Goal: Contribute content: Add original content to the website for others to see

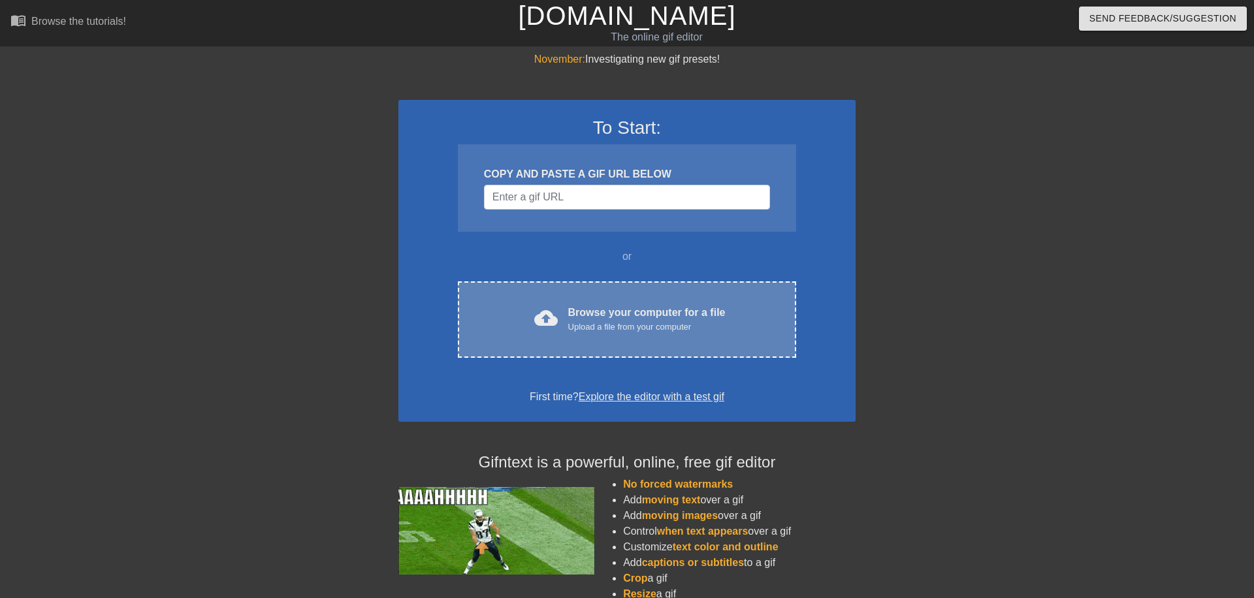
click at [615, 303] on div "cloud_upload Browse your computer for a file Upload a file from your computer C…" at bounding box center [627, 320] width 338 height 76
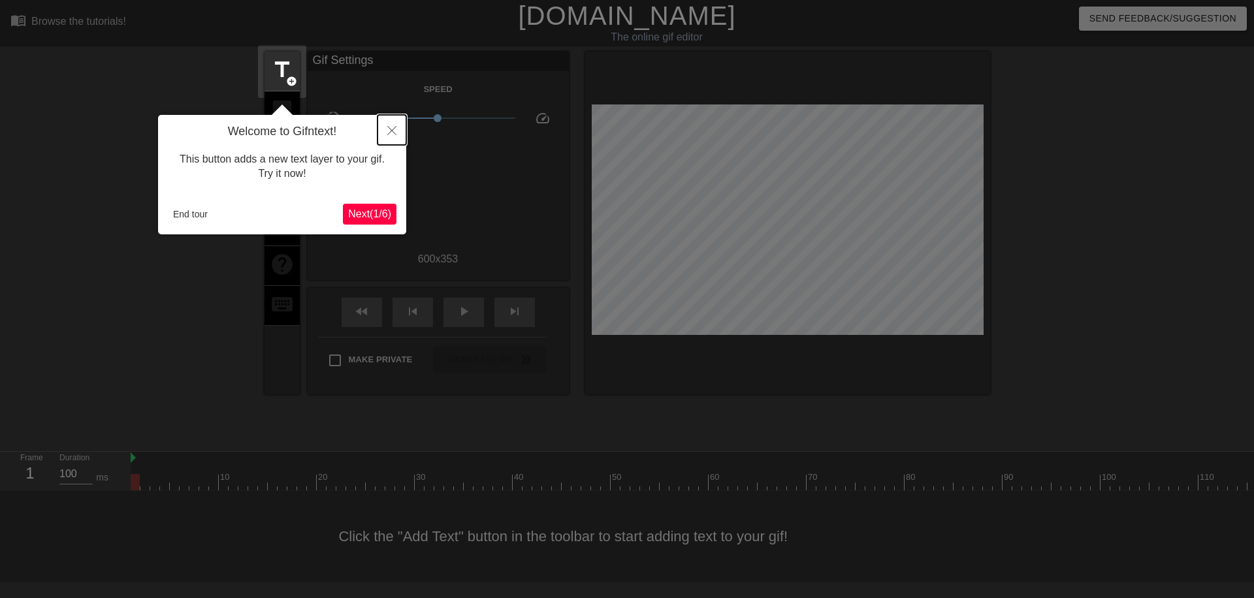
click at [390, 127] on icon "Close" at bounding box center [391, 130] width 9 height 9
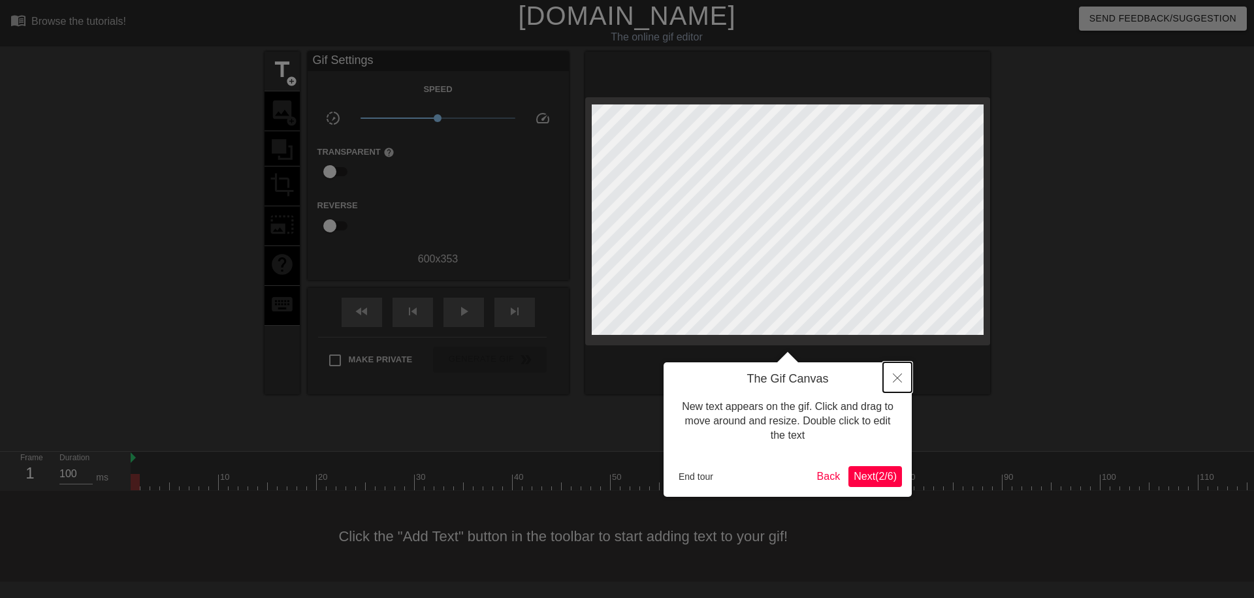
click at [900, 378] on icon "Close" at bounding box center [897, 378] width 9 height 9
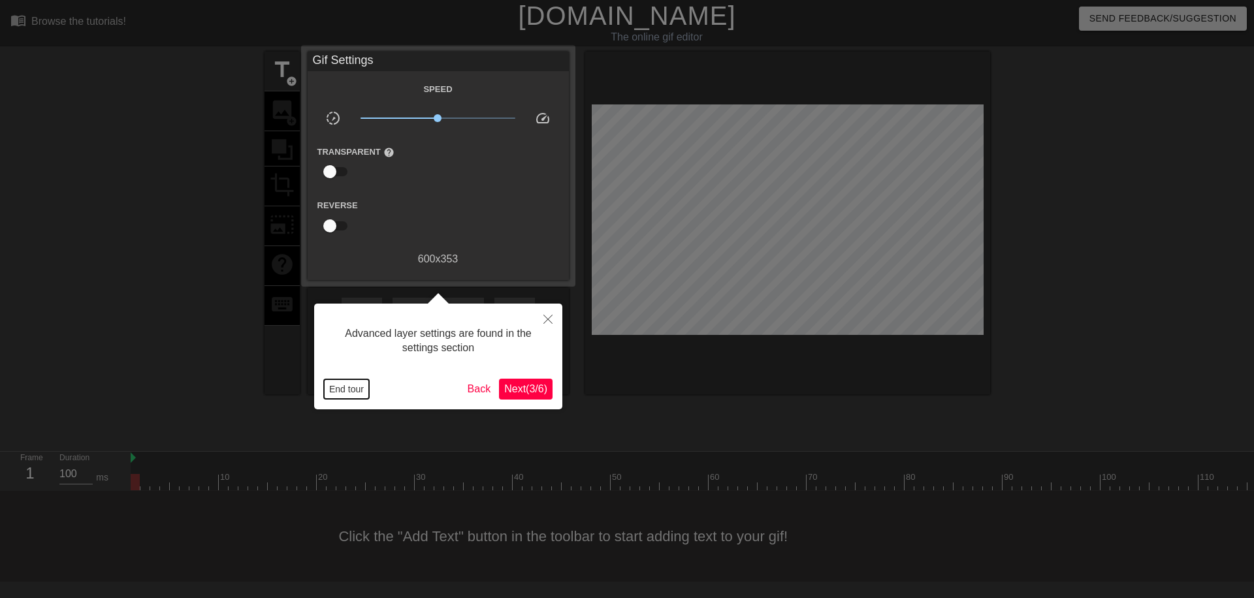
click at [339, 389] on button "End tour" at bounding box center [346, 390] width 45 height 20
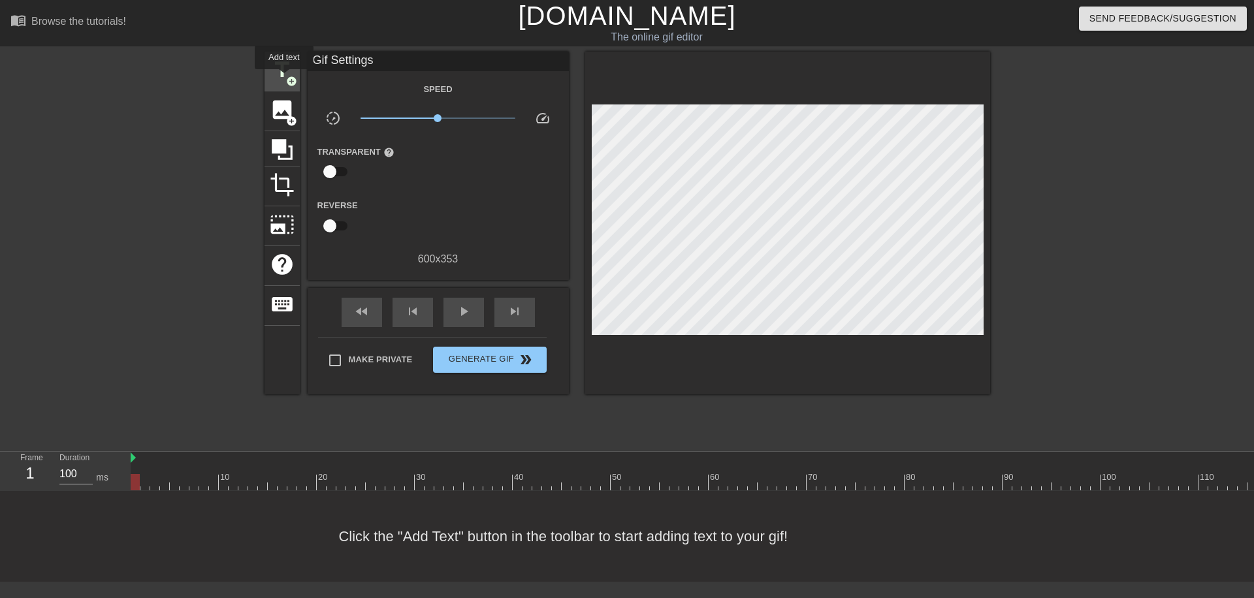
click at [284, 77] on span "title" at bounding box center [282, 69] width 25 height 25
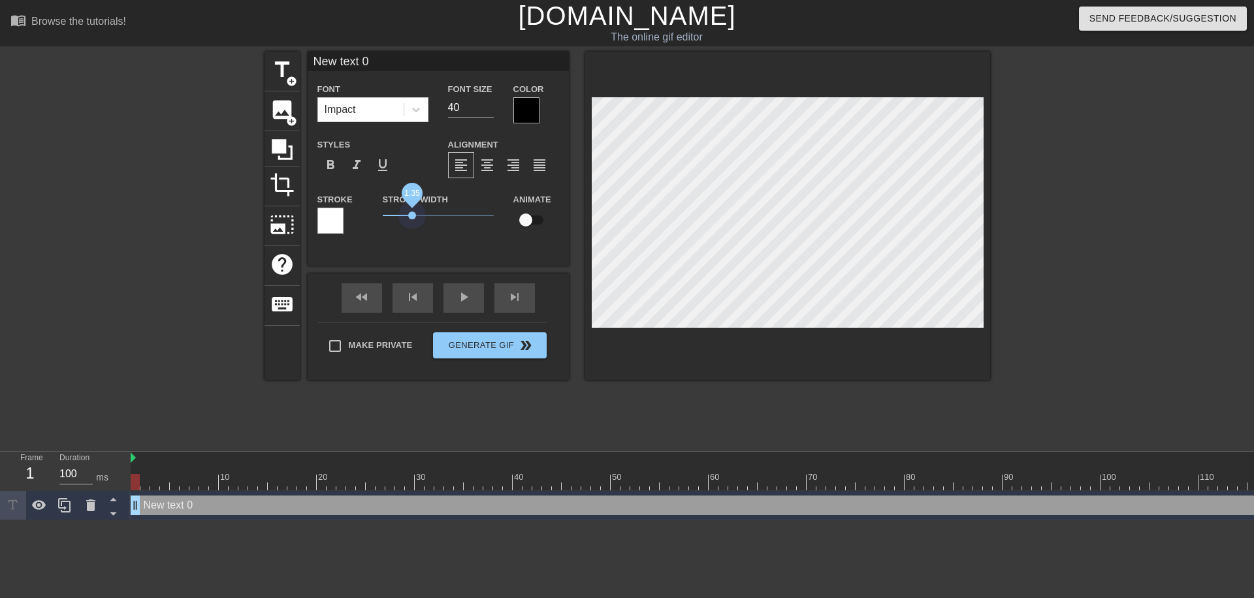
drag, startPoint x: 411, startPoint y: 215, endPoint x: 414, endPoint y: 233, distance: 17.8
click at [414, 233] on div "Stroke Width 1.35" at bounding box center [438, 218] width 131 height 54
click at [523, 112] on div at bounding box center [526, 110] width 26 height 26
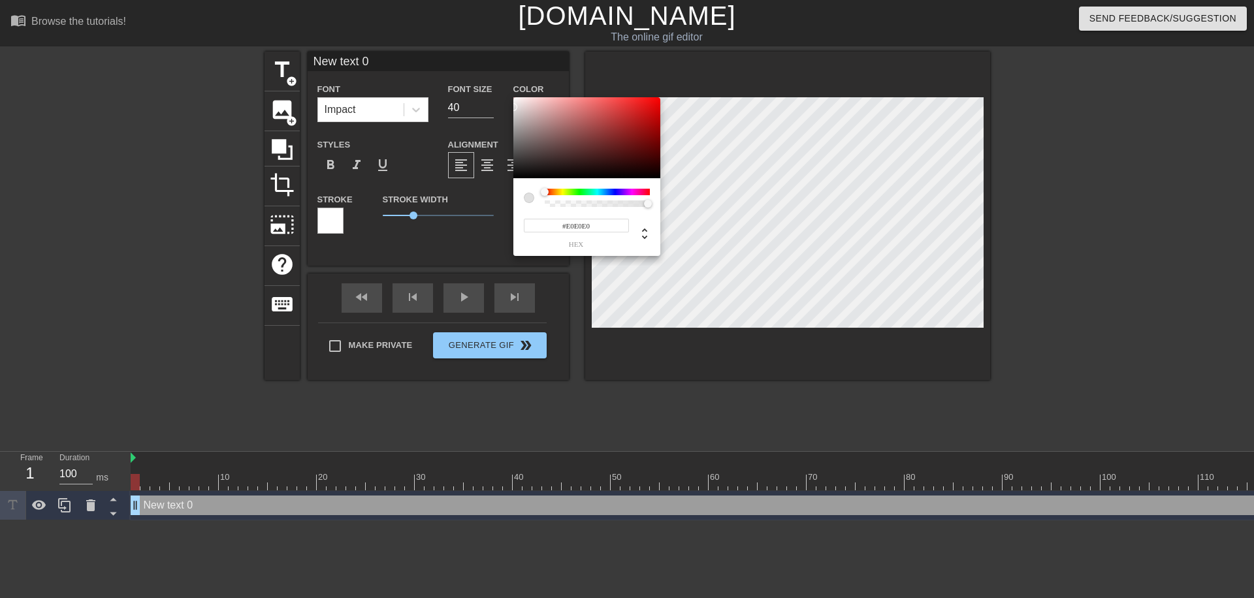
type input "#FFFFFF"
drag, startPoint x: 532, startPoint y: 151, endPoint x: 470, endPoint y: 61, distance: 108.9
click at [513, 97] on div at bounding box center [586, 137] width 147 height 81
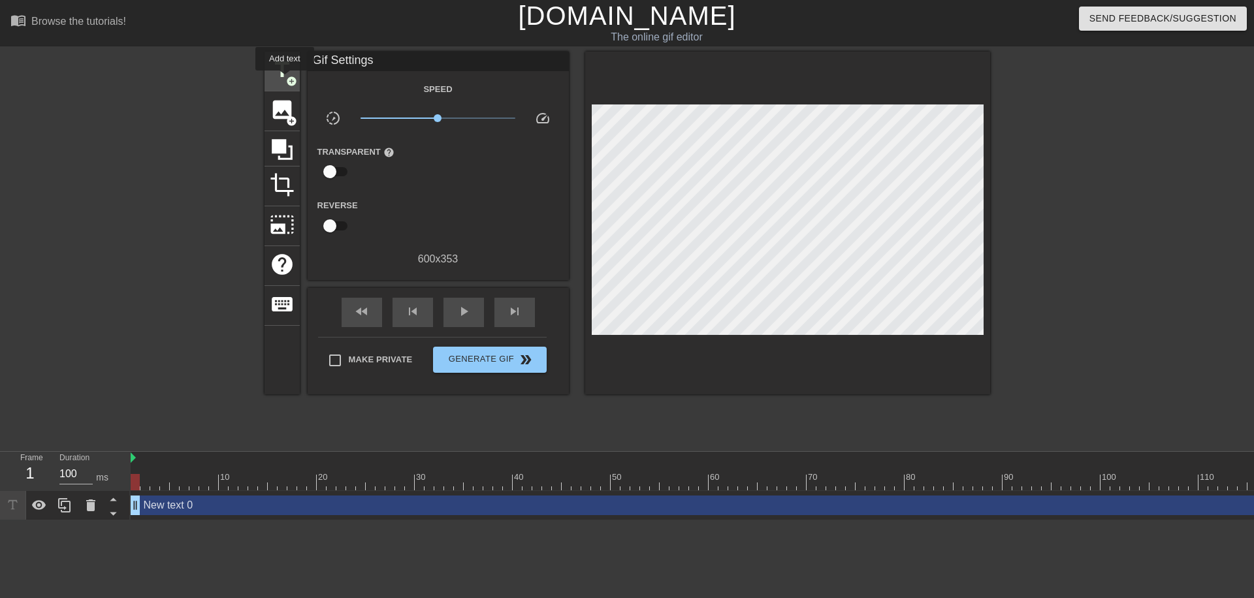
click at [284, 78] on span "title" at bounding box center [282, 69] width 25 height 25
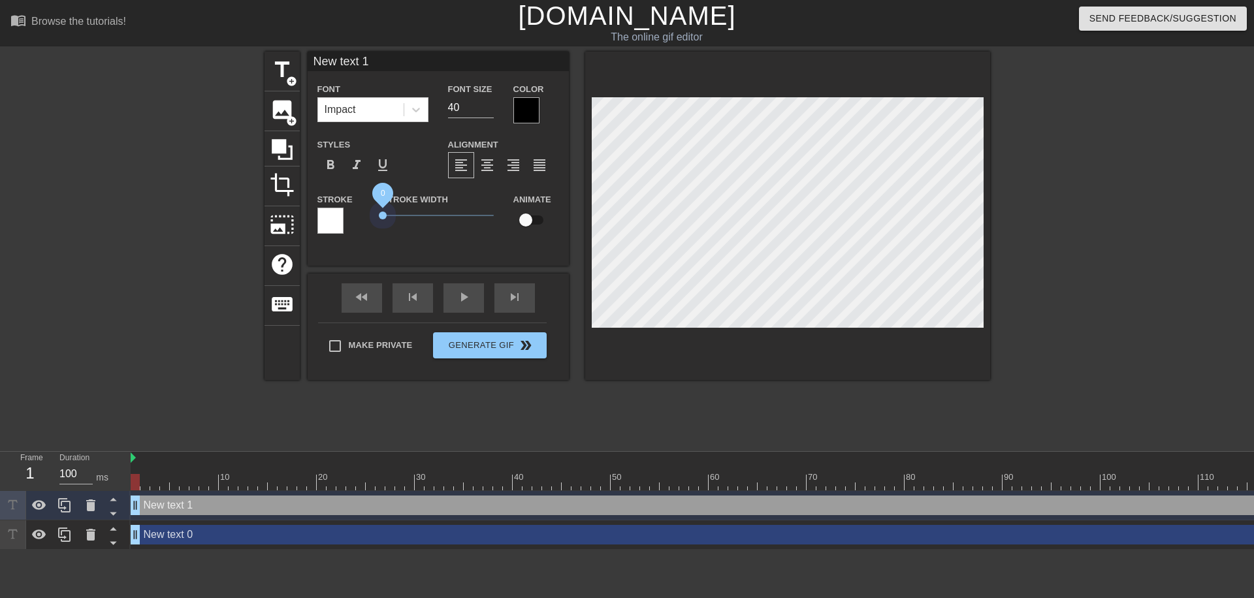
drag, startPoint x: 405, startPoint y: 215, endPoint x: 313, endPoint y: 215, distance: 92.1
click at [313, 215] on div "Stroke Stroke Width 0 Animate" at bounding box center [438, 218] width 261 height 54
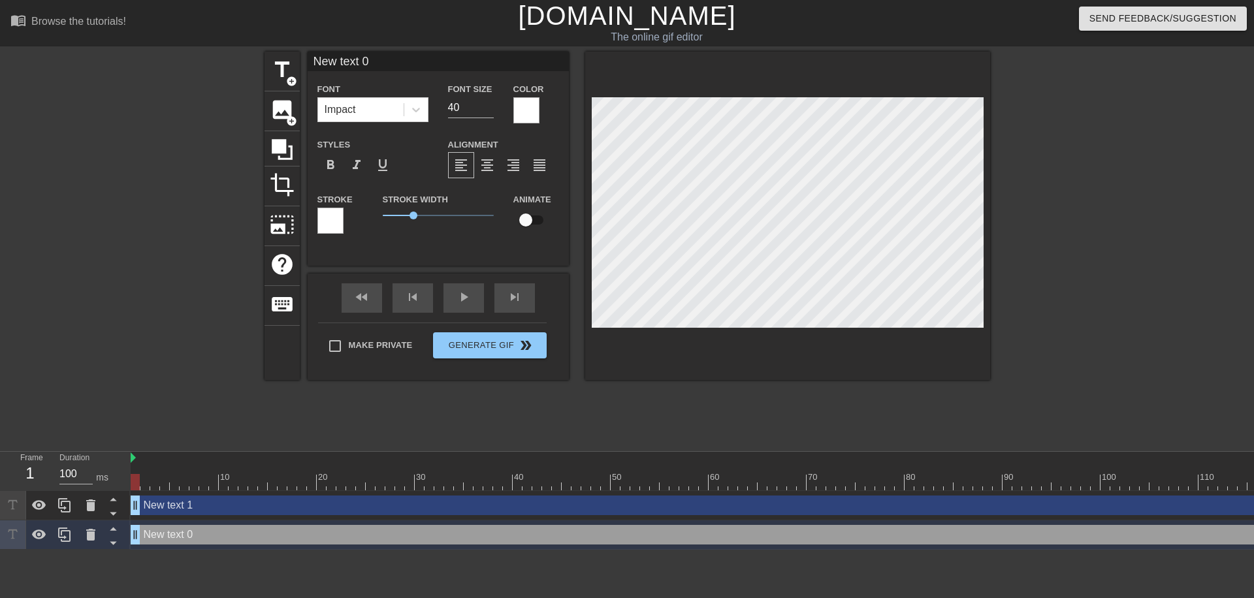
scroll to position [0, 2]
type input "P"
type textarea "P"
type input "PA"
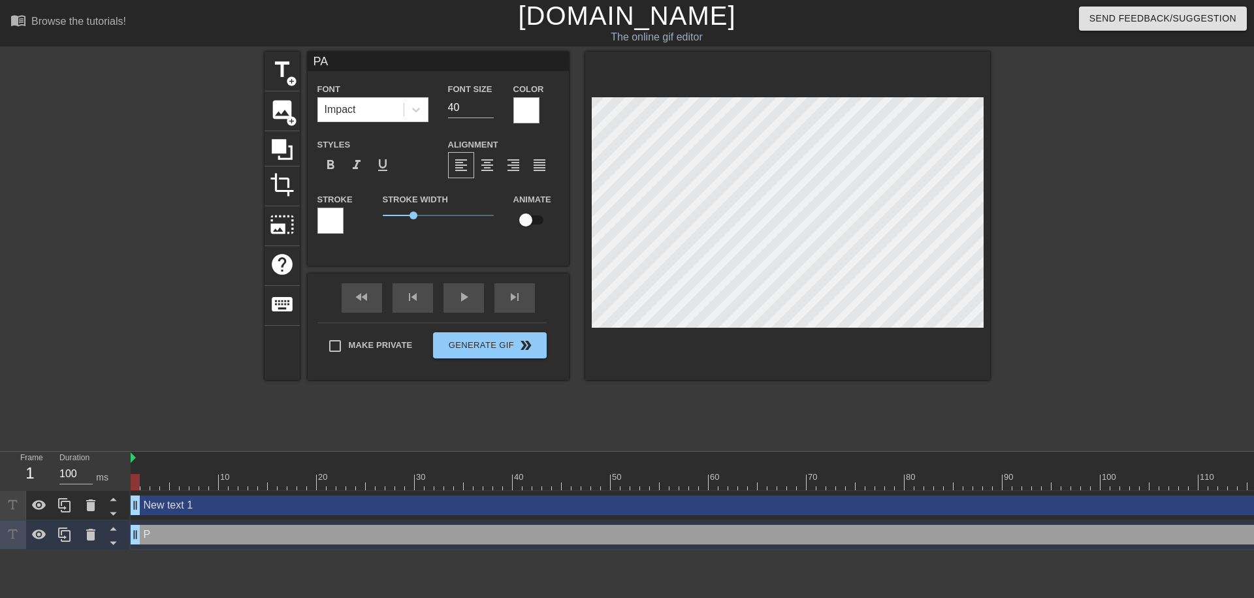
type textarea "PA"
type input "PAR"
type textarea "PAR"
type input "PART"
type textarea "PART"
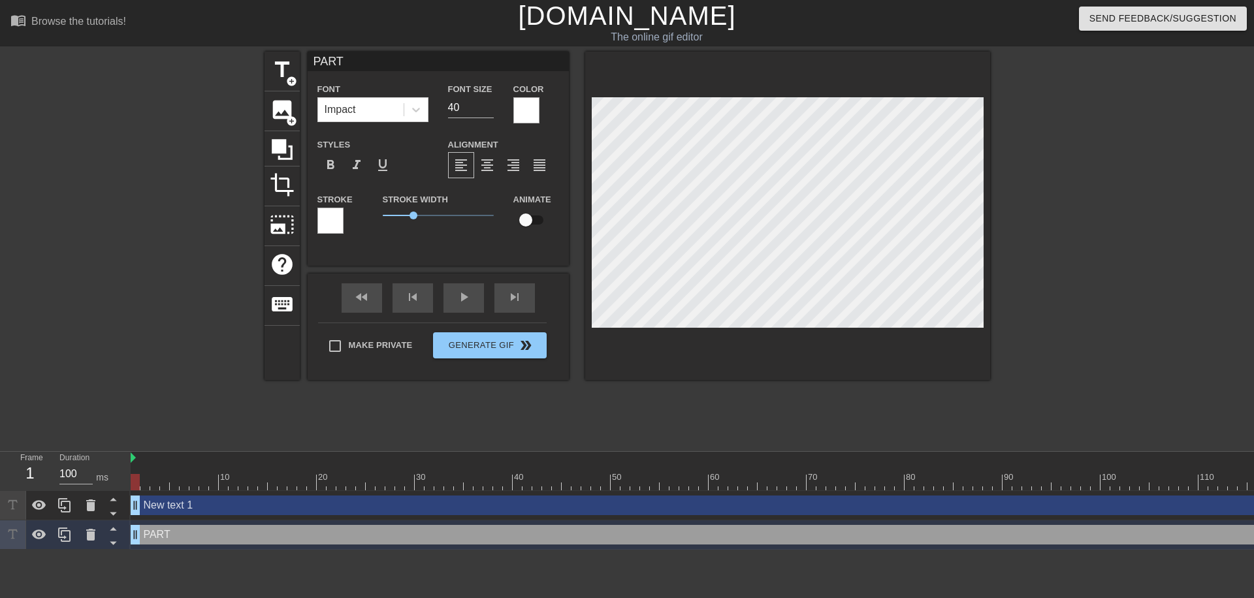
type input "PARTY"
type textarea "PARTY"
type input "PARTY"
type textarea "PARTY"
type input "PARTY H"
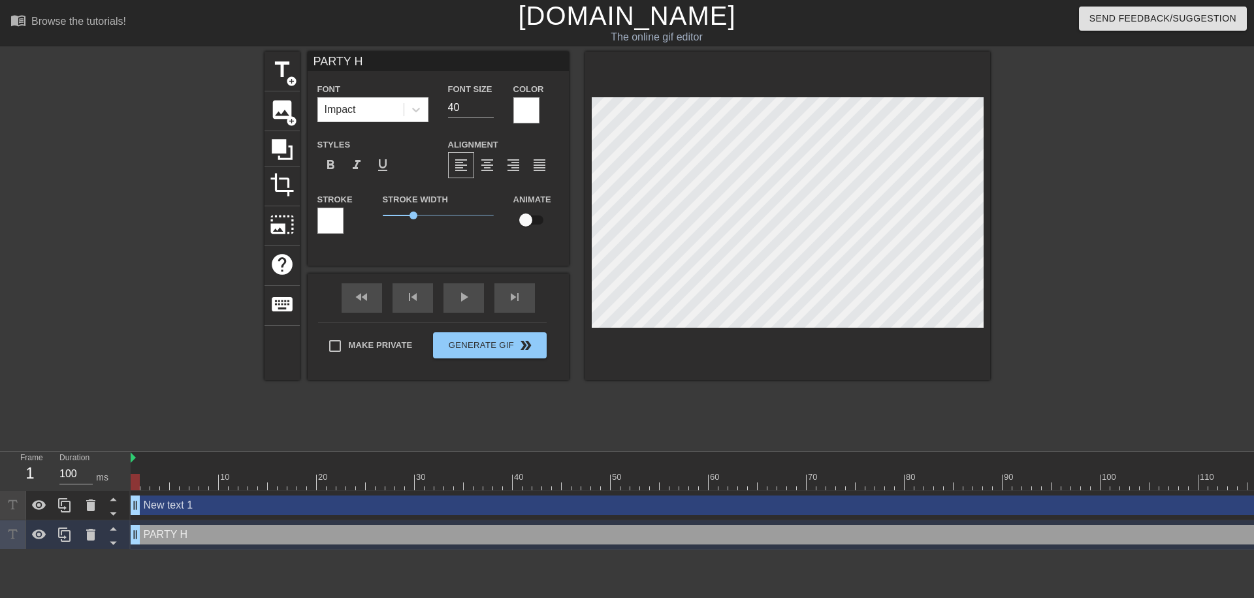
type textarea "PARTY HA"
type input "PARTY HAR"
type textarea "PARTY HAR"
type input "PARTY HARD"
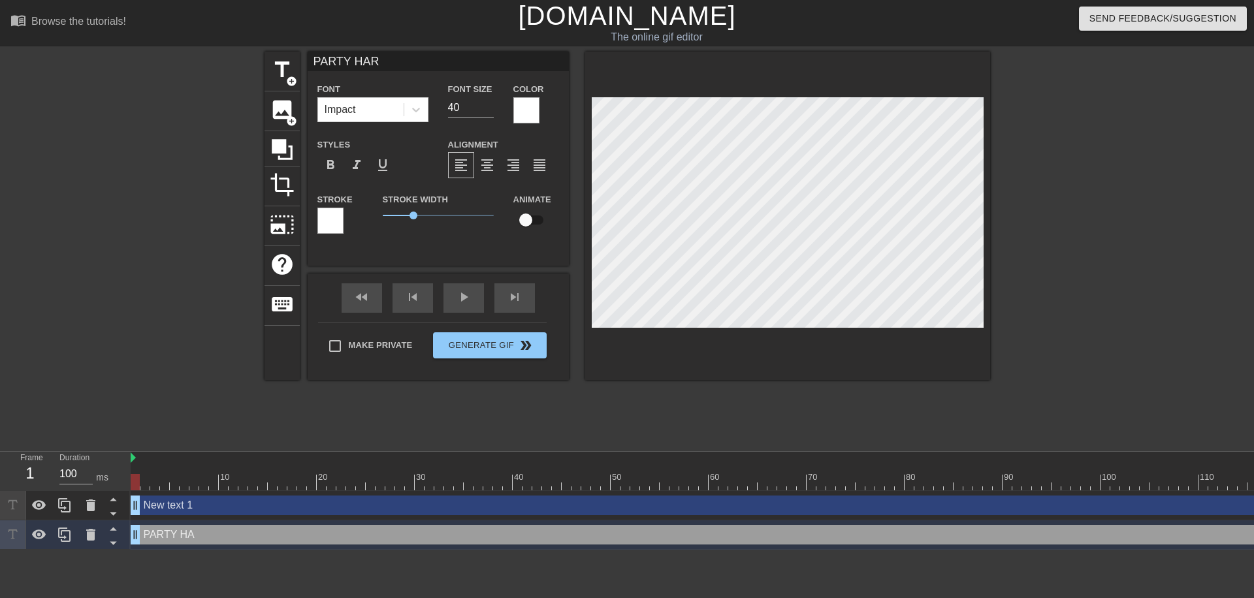
type textarea "PARTY HARD"
type input "New text 1"
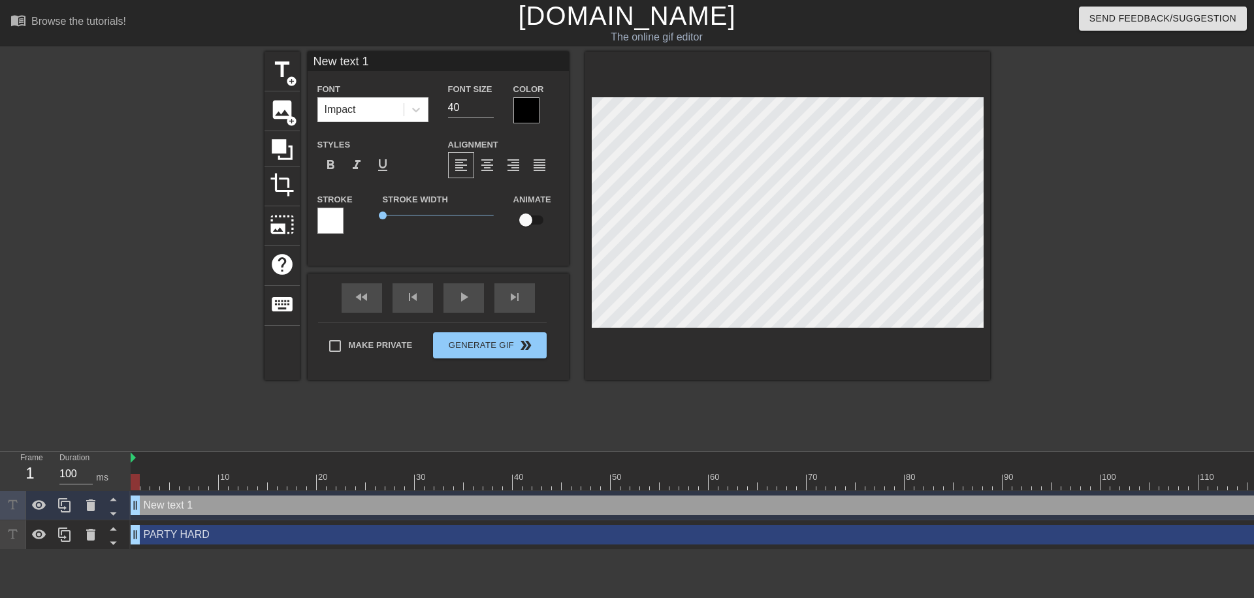
scroll to position [0, 1]
click at [89, 512] on icon at bounding box center [91, 506] width 16 height 16
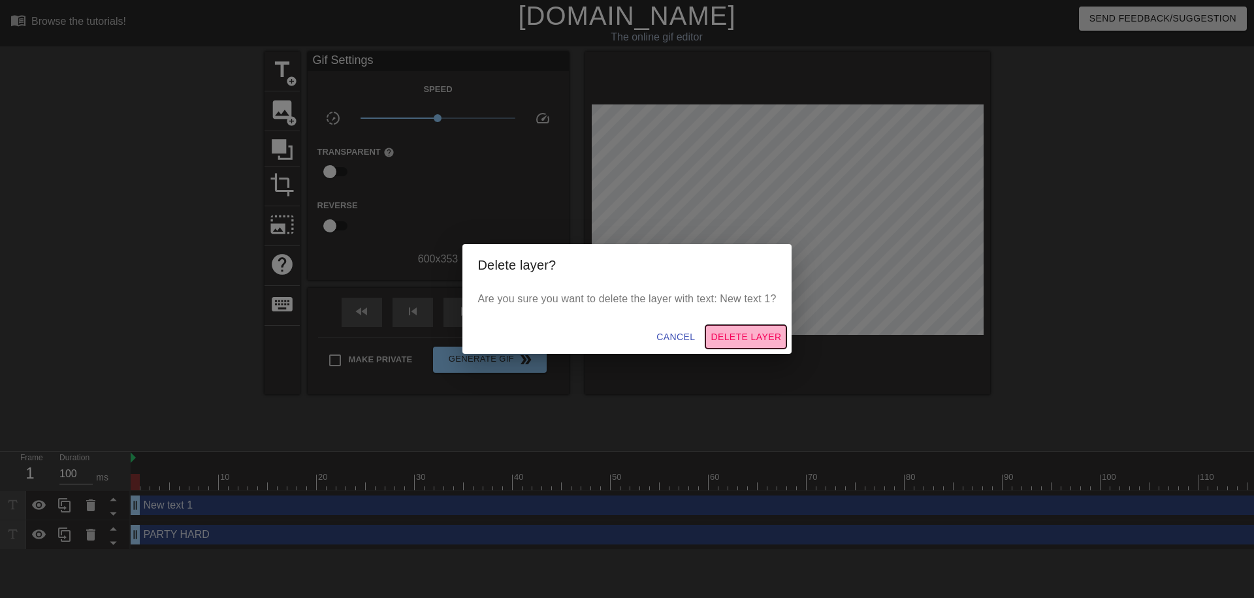
click at [745, 343] on span "Delete Layer" at bounding box center [746, 337] width 71 height 16
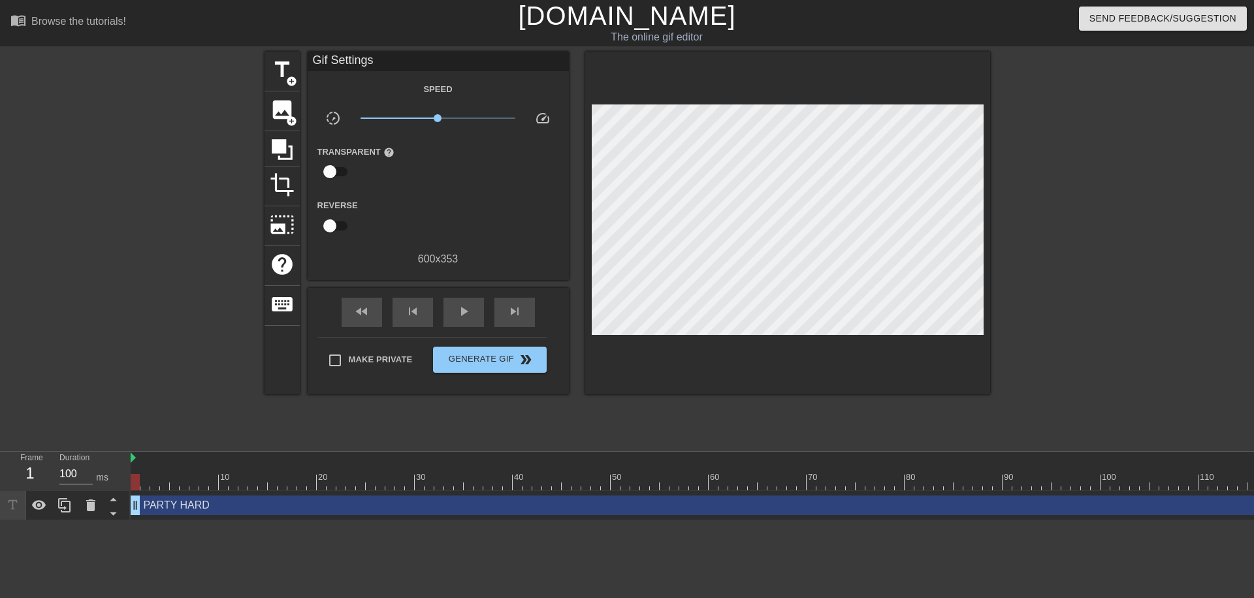
click at [335, 222] on input "checkbox" at bounding box center [330, 226] width 74 height 25
click at [335, 222] on input "checkbox" at bounding box center [342, 226] width 74 height 25
checkbox input "false"
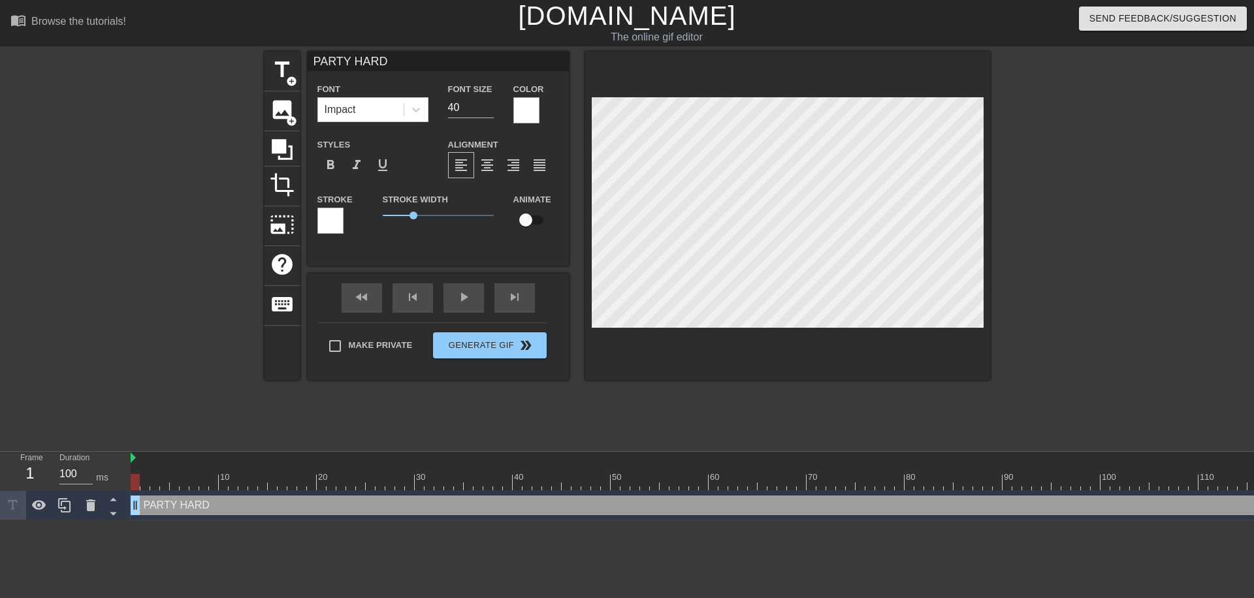
click at [523, 222] on input "checkbox" at bounding box center [526, 220] width 74 height 25
drag, startPoint x: 411, startPoint y: 218, endPoint x: 336, endPoint y: 224, distance: 75.4
click at [336, 224] on div "Stroke Stroke Width 0 Animate" at bounding box center [438, 218] width 261 height 54
click at [536, 221] on input "checkbox" at bounding box center [538, 220] width 74 height 25
checkbox input "false"
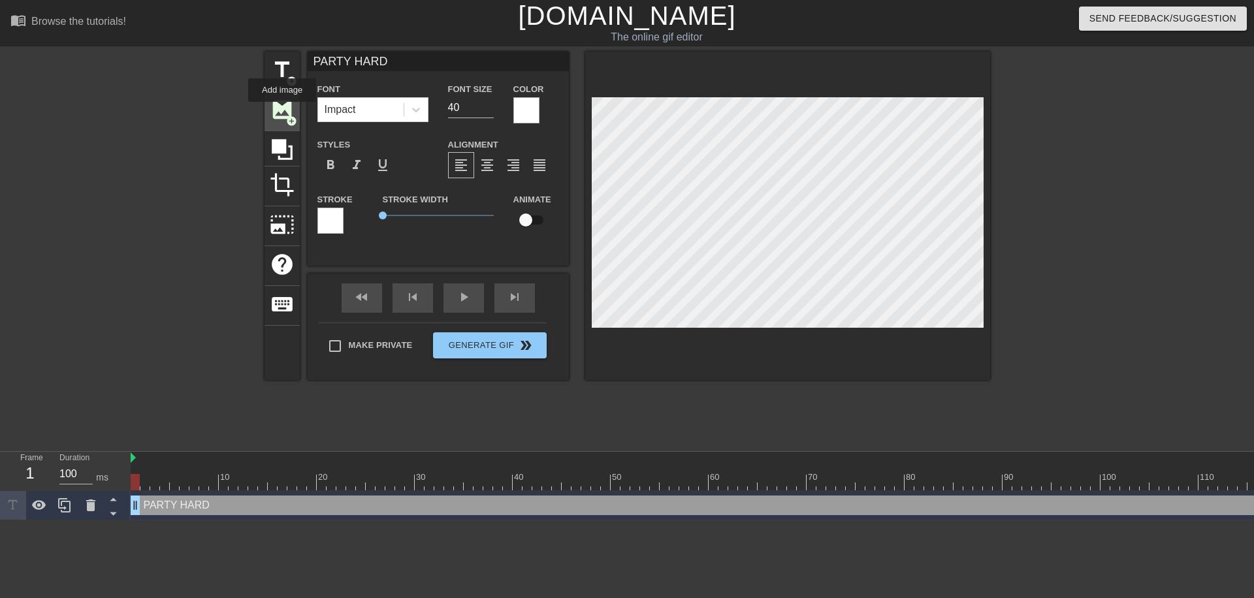
click at [282, 111] on span "image" at bounding box center [282, 109] width 25 height 25
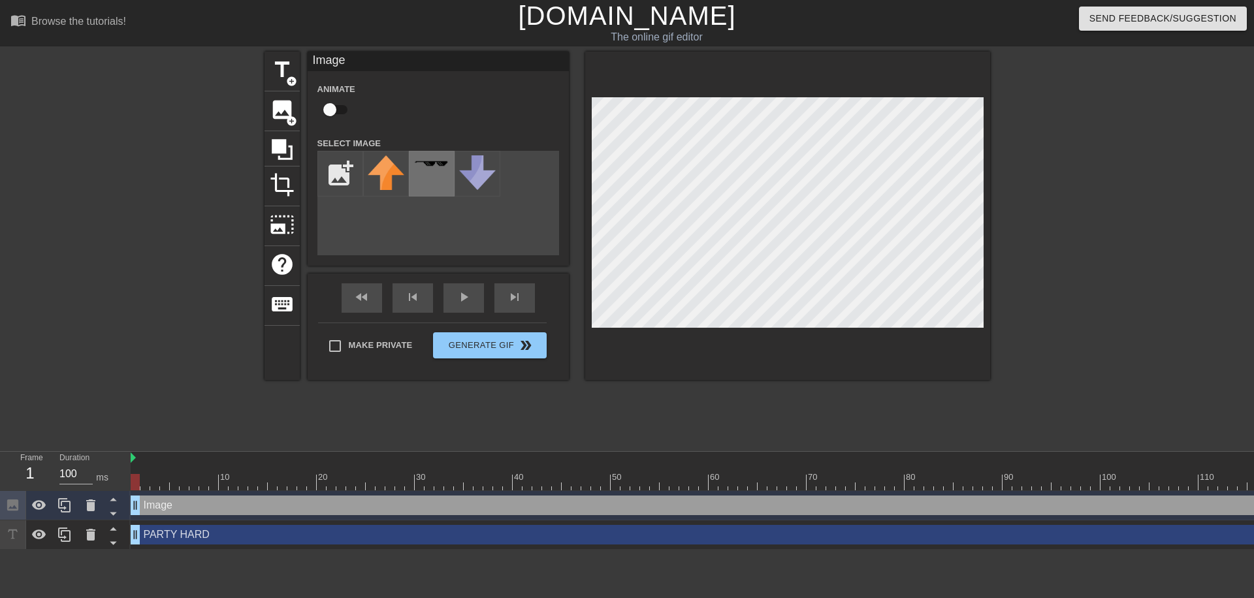
click at [434, 167] on img at bounding box center [432, 163] width 37 height 7
click at [90, 508] on icon at bounding box center [90, 506] width 9 height 12
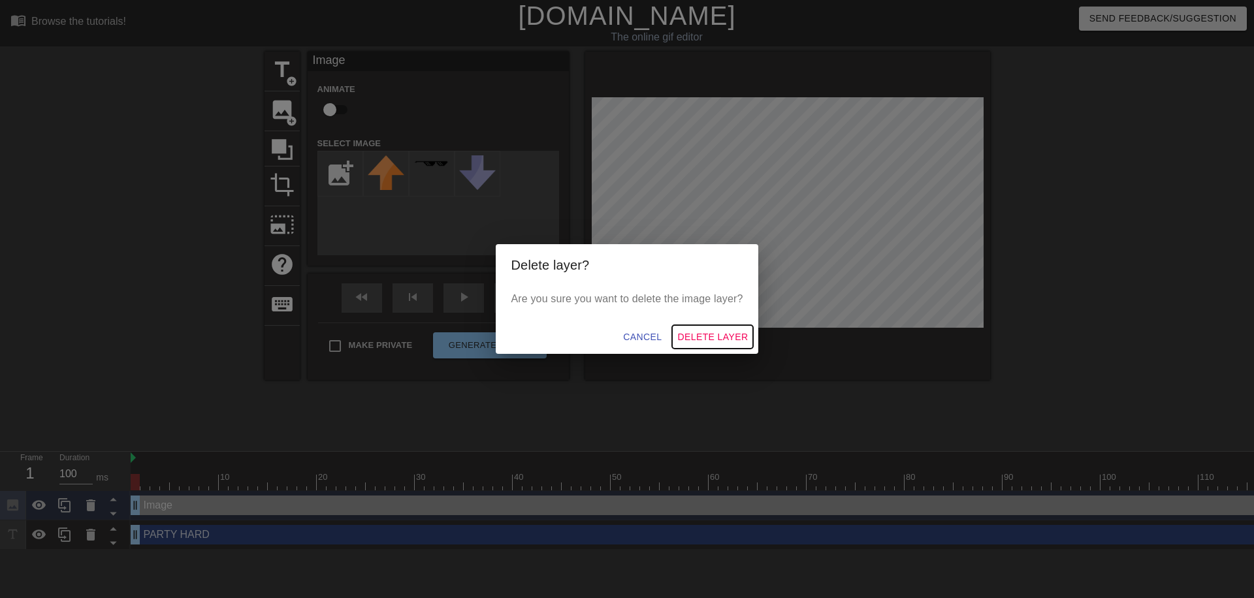
click at [720, 335] on span "Delete Layer" at bounding box center [712, 337] width 71 height 16
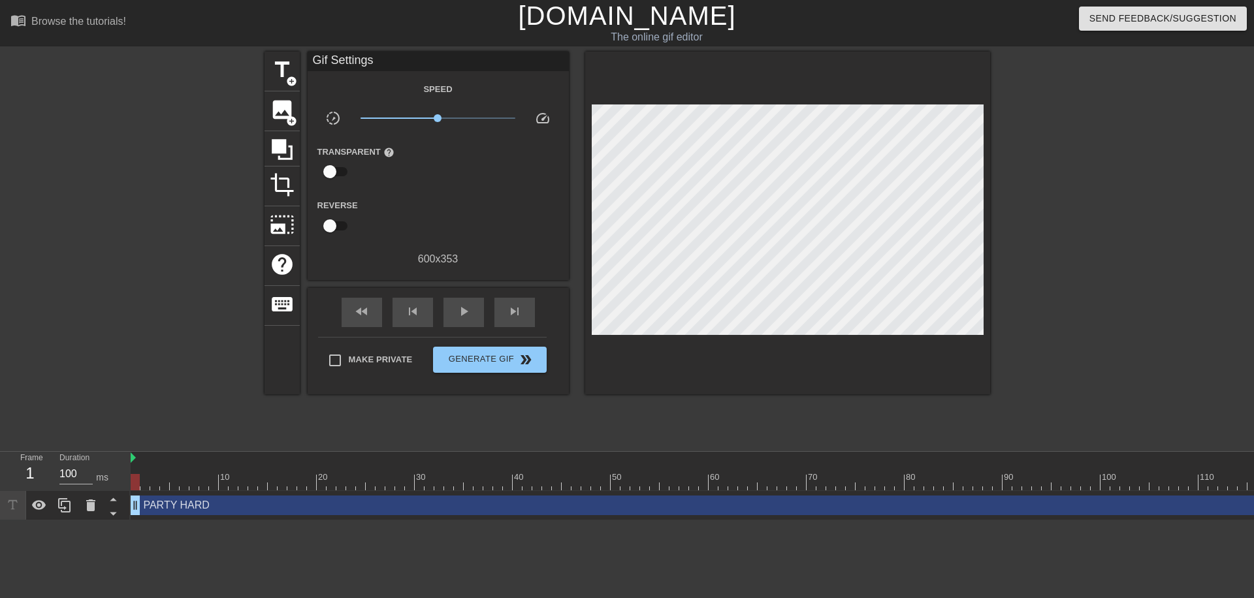
click at [148, 510] on div "PARTY HARD drag_handle drag_handle" at bounding box center [826, 506] width 1391 height 20
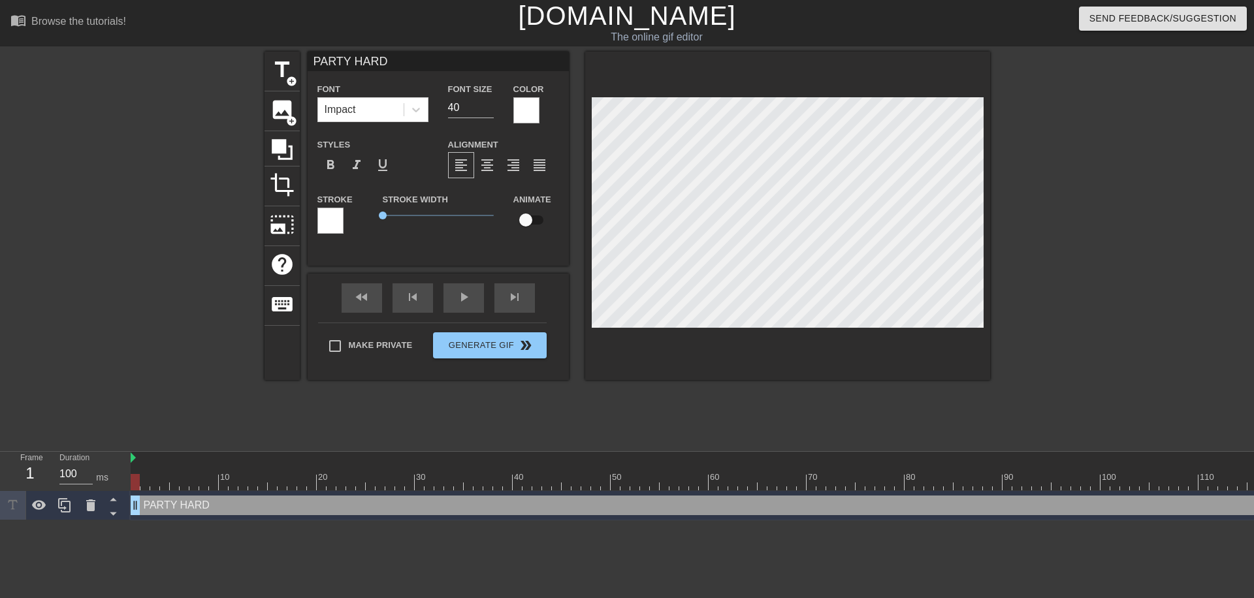
click at [523, 129] on div "Font Impact Font Size 40 Color Styles format_bold format_italic format_underlin…" at bounding box center [438, 163] width 242 height 165
click at [523, 120] on div at bounding box center [526, 110] width 26 height 26
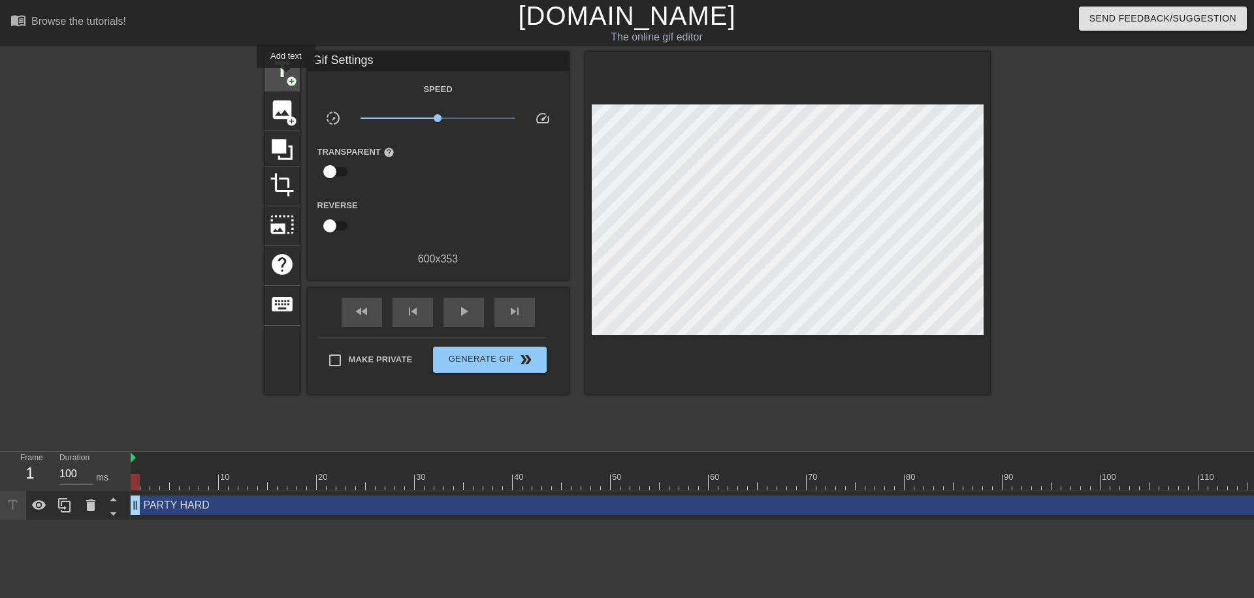
click at [286, 77] on span "add_circle" at bounding box center [291, 81] width 11 height 11
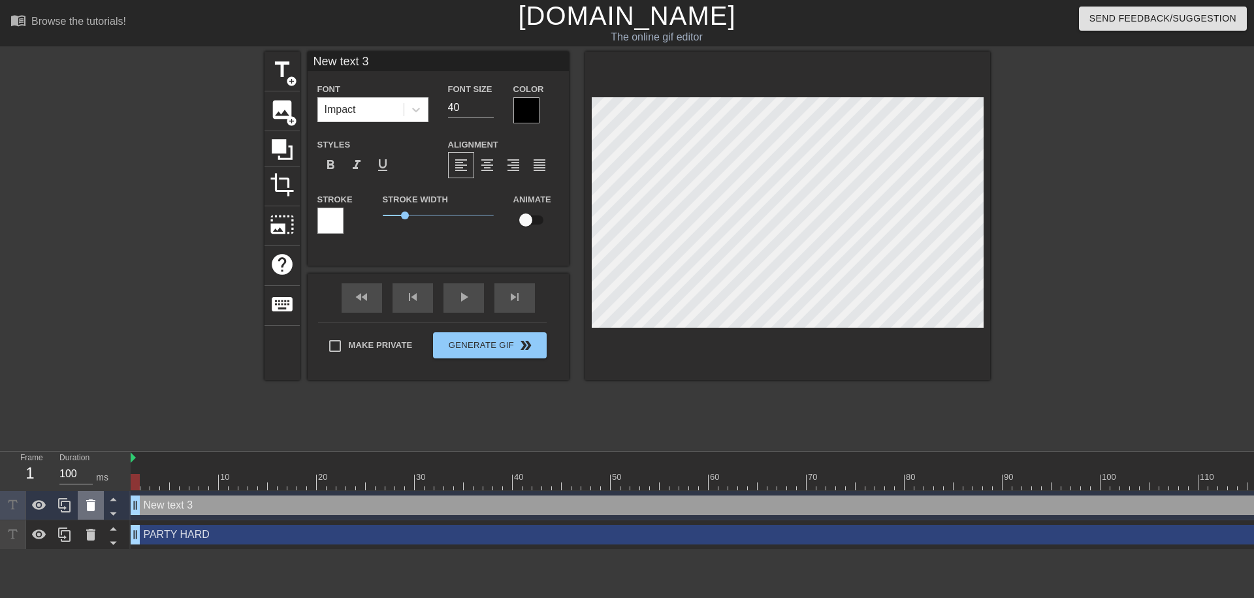
click at [92, 512] on icon at bounding box center [91, 506] width 16 height 16
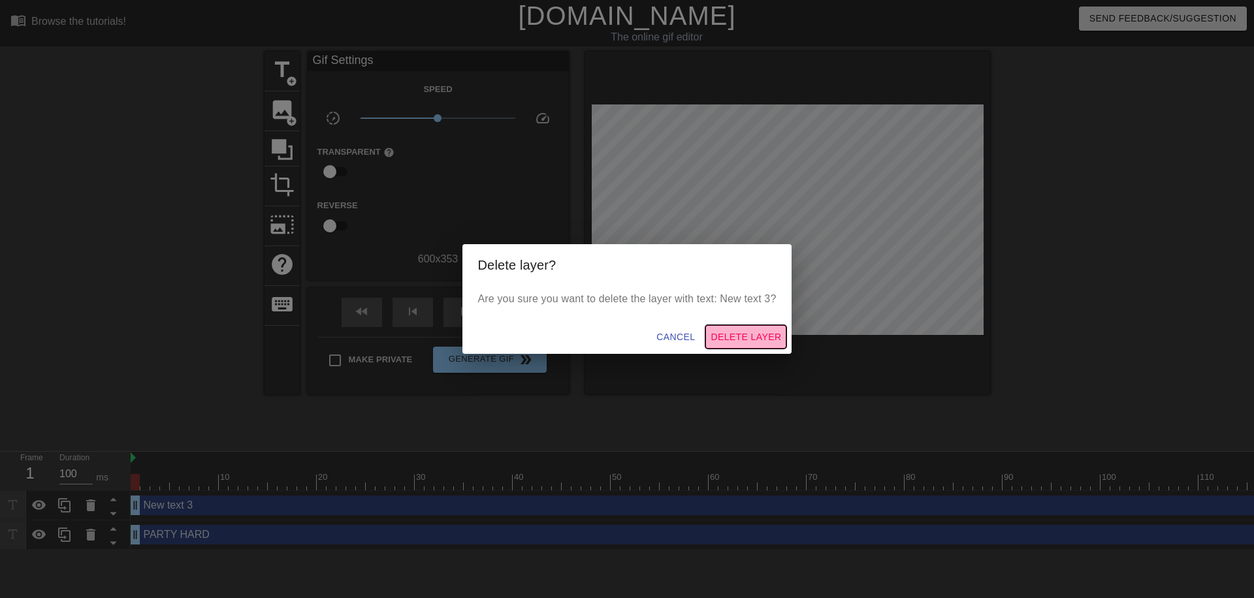
click at [772, 338] on span "Delete Layer" at bounding box center [746, 337] width 71 height 16
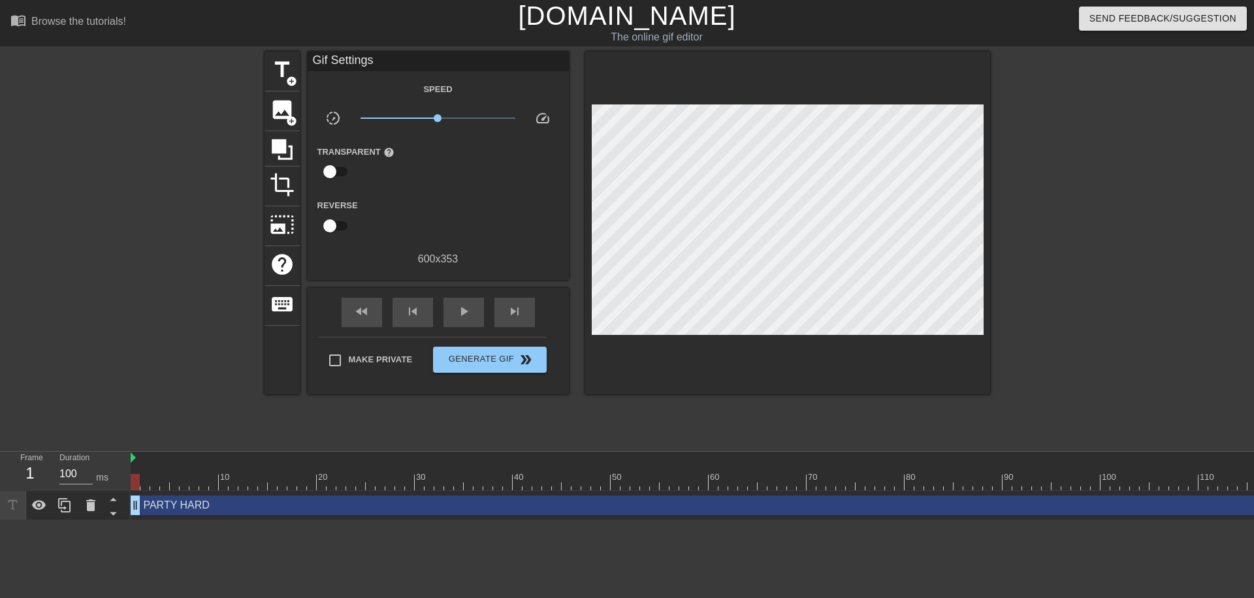
click at [127, 519] on div at bounding box center [116, 505] width 25 height 29
click at [179, 511] on div "PARTY HARD drag_handle drag_handle" at bounding box center [826, 506] width 1391 height 20
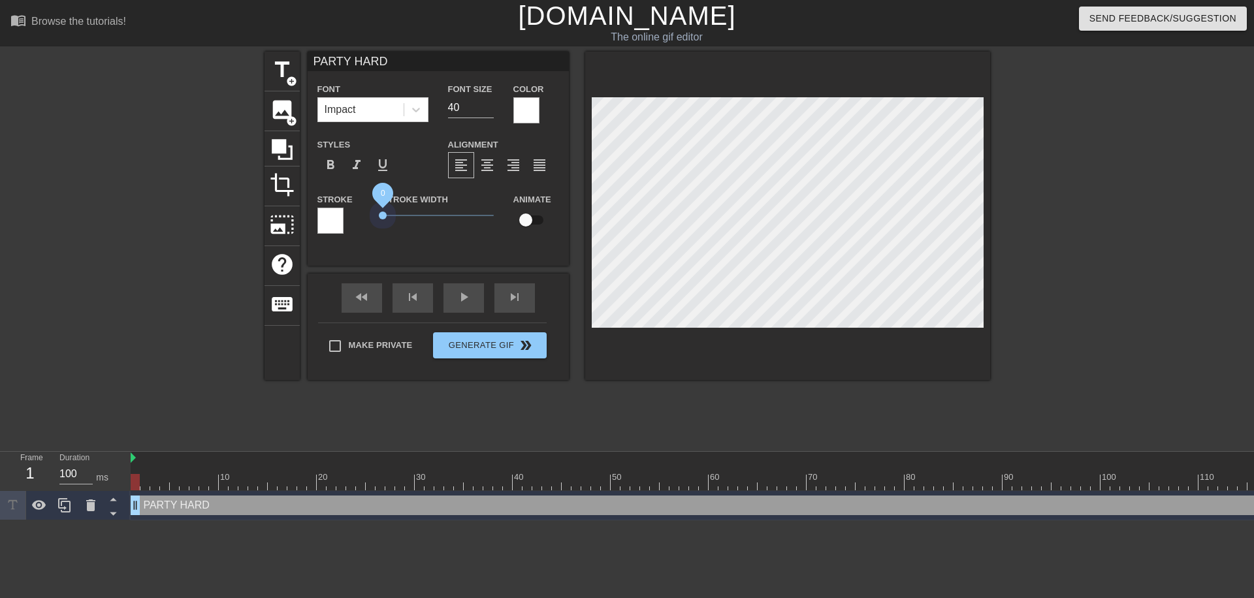
drag, startPoint x: 467, startPoint y: 219, endPoint x: 320, endPoint y: 225, distance: 147.1
click at [320, 225] on div "Stroke Stroke Width 0 Animate" at bounding box center [438, 218] width 261 height 54
click at [540, 220] on input "checkbox" at bounding box center [526, 220] width 74 height 25
checkbox input "true"
drag, startPoint x: 148, startPoint y: 485, endPoint x: 165, endPoint y: 485, distance: 17.7
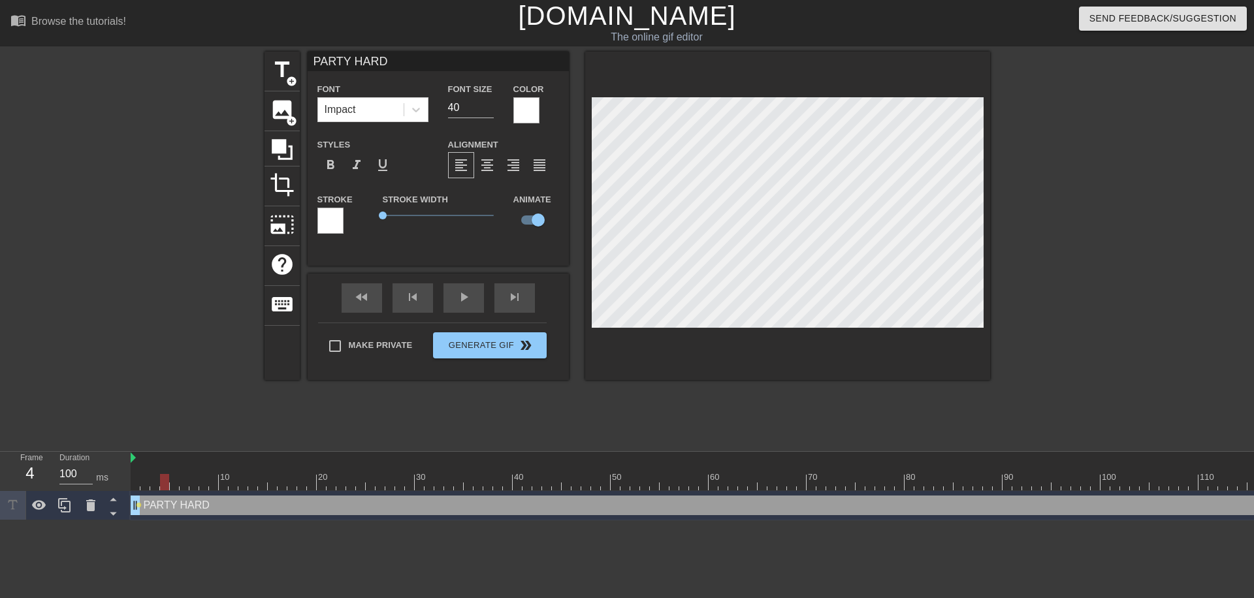
click at [165, 485] on div at bounding box center [164, 482] width 9 height 16
click at [602, 220] on div "title add_circle image add_circle crop photo_size_select_large help keyboard PA…" at bounding box center [628, 216] width 726 height 329
drag, startPoint x: 161, startPoint y: 484, endPoint x: 24, endPoint y: 485, distance: 137.2
click at [24, 485] on div "Frame 1 Duration 100 ms 10 20 30 40 50 60 70 80 90 100 110 120 130 140 PARTY HA…" at bounding box center [627, 486] width 1254 height 69
drag, startPoint x: 360, startPoint y: 223, endPoint x: 229, endPoint y: 223, distance: 131.3
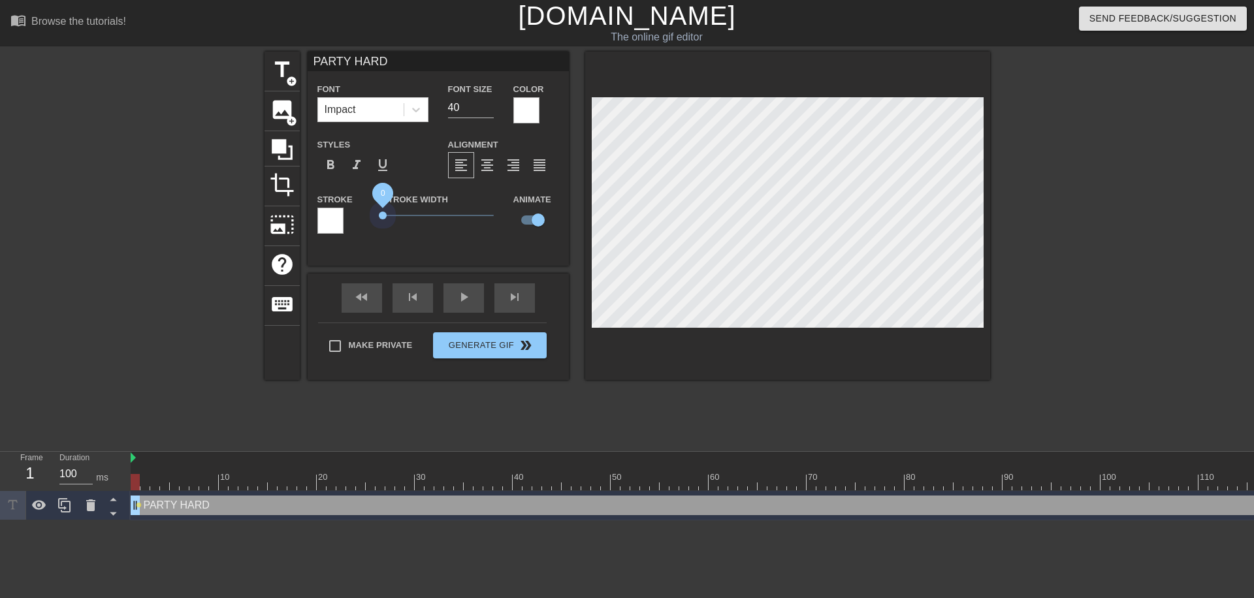
click at [229, 223] on div "title add_circle image add_circle crop photo_size_select_large help keyboard PA…" at bounding box center [627, 248] width 1254 height 392
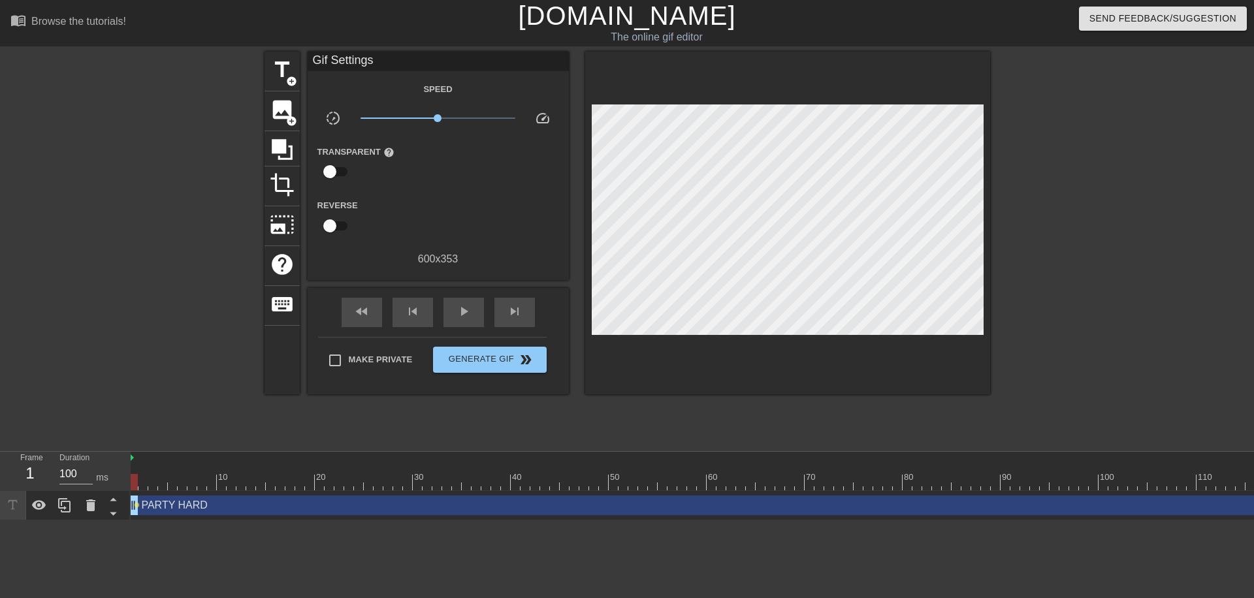
scroll to position [0, 0]
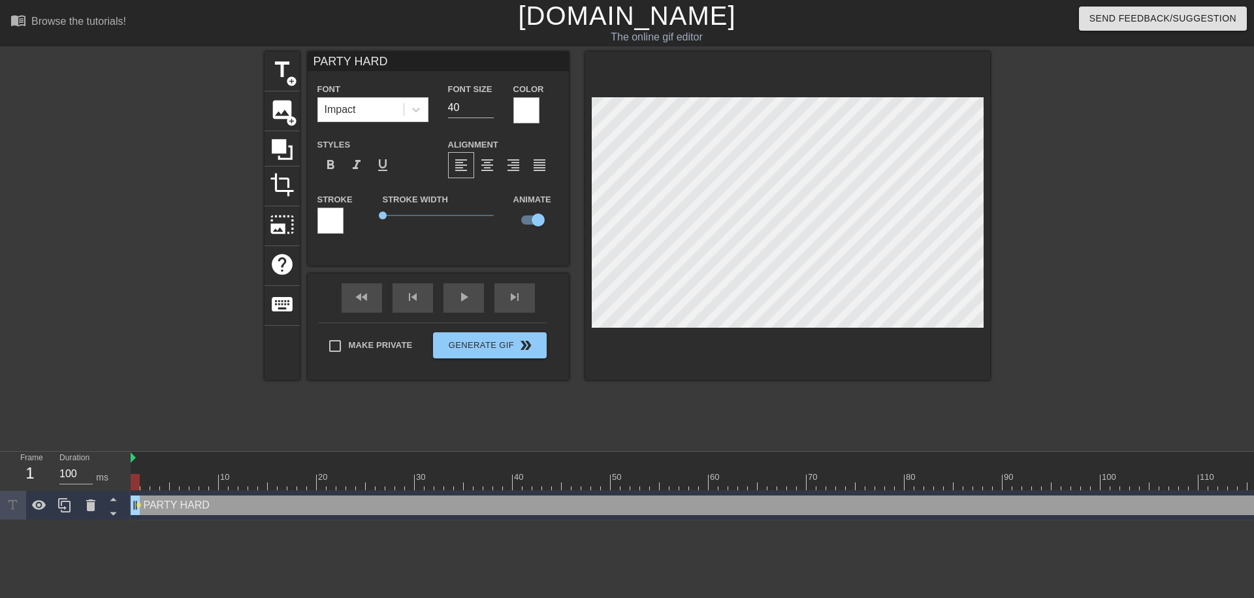
drag, startPoint x: 136, startPoint y: 479, endPoint x: 48, endPoint y: 489, distance: 88.1
click at [48, 489] on div "Frame 1 Duration 100 ms 10 20 30 40 50 60 70 80 90 100 110 120 130 140 PARTY HA…" at bounding box center [627, 486] width 1254 height 69
click at [113, 517] on icon at bounding box center [113, 514] width 16 height 16
